Goal: Find contact information: Find contact information

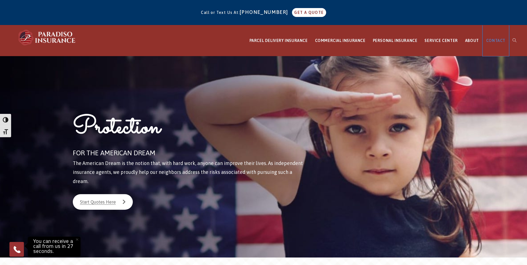
click at [493, 40] on span "CONTACT" at bounding box center [496, 40] width 19 height 4
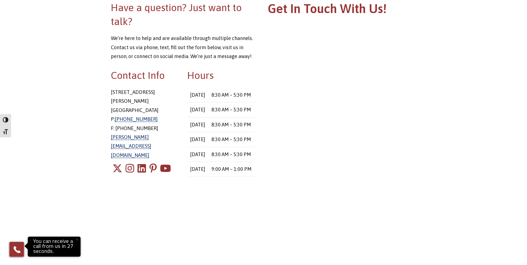
scroll to position [111, 0]
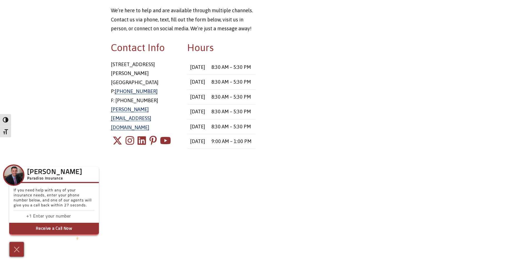
click at [143, 106] on link "[PERSON_NAME][EMAIL_ADDRESS][DOMAIN_NAME]" at bounding box center [131, 118] width 40 height 24
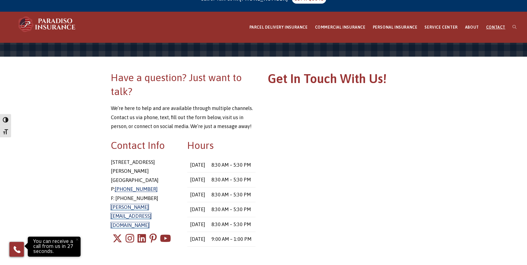
scroll to position [0, 0]
